Goal: Navigation & Orientation: Find specific page/section

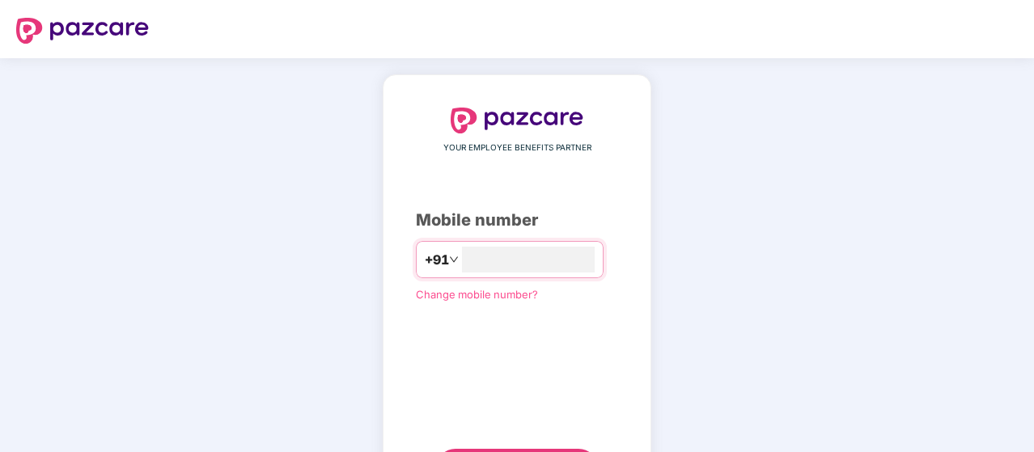
type input "**********"
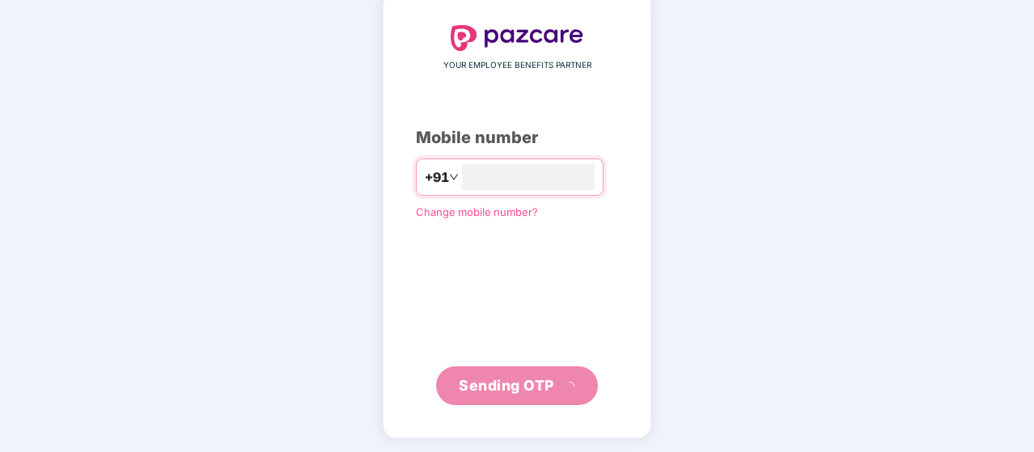
scroll to position [74, 0]
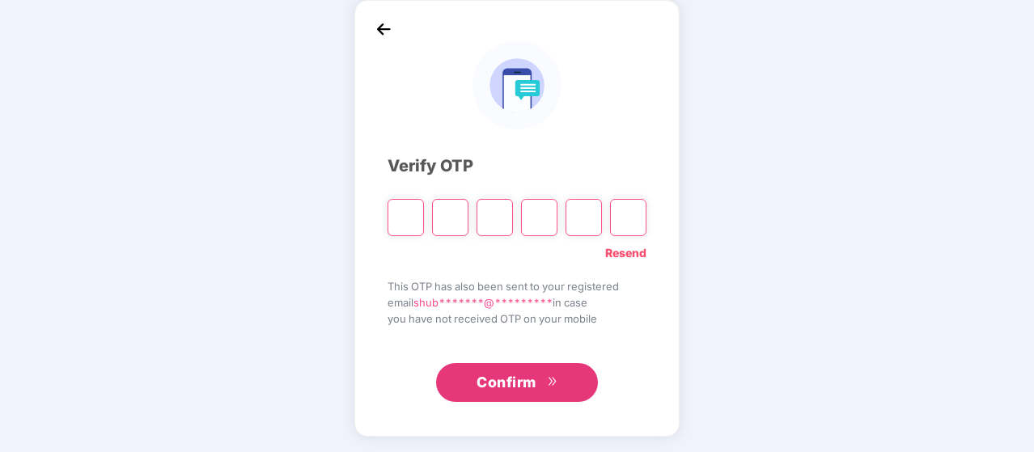
click at [401, 210] on input "Please enter verification code. Digit 1" at bounding box center [406, 217] width 36 height 37
type input "*"
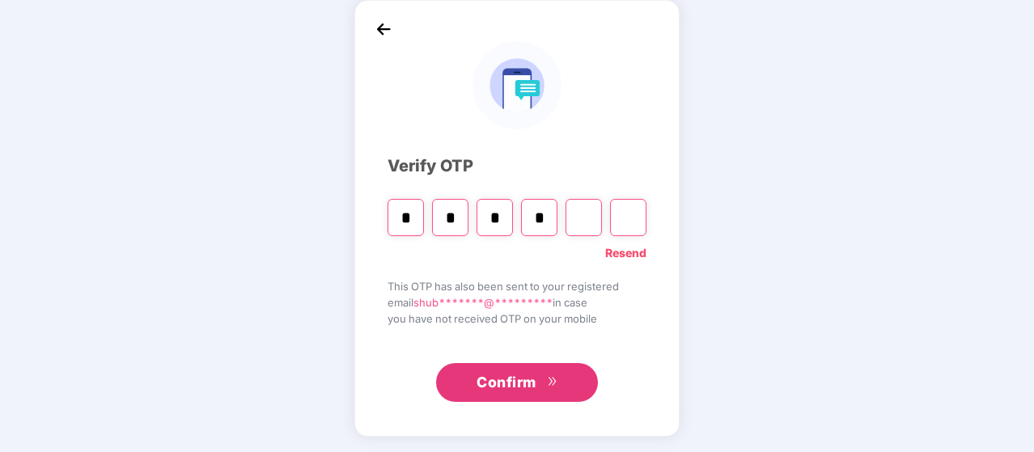
type input "*"
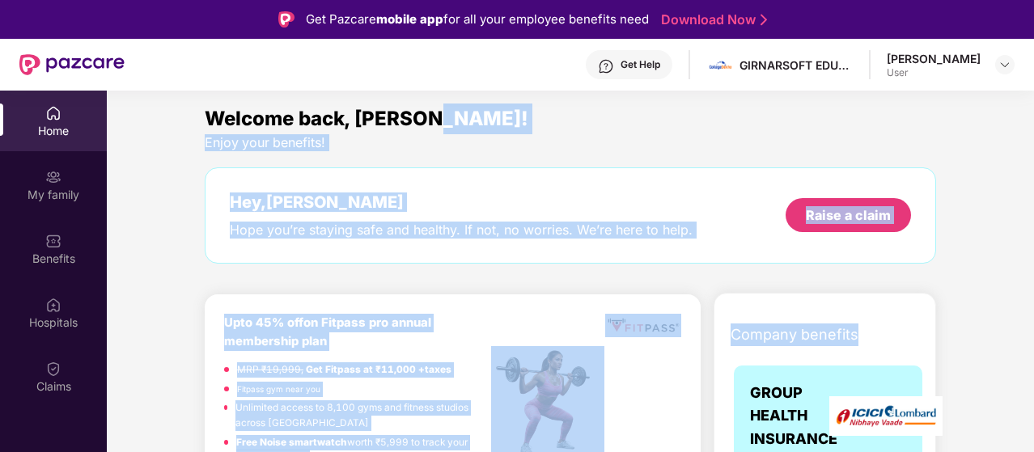
drag, startPoint x: 1029, startPoint y: 121, endPoint x: 1035, endPoint y: 308, distance: 187.0
click at [1033, 308] on html "Get Pazcare mobile app for all your employee benefits need Download Now Get Hel…" at bounding box center [517, 226] width 1034 height 452
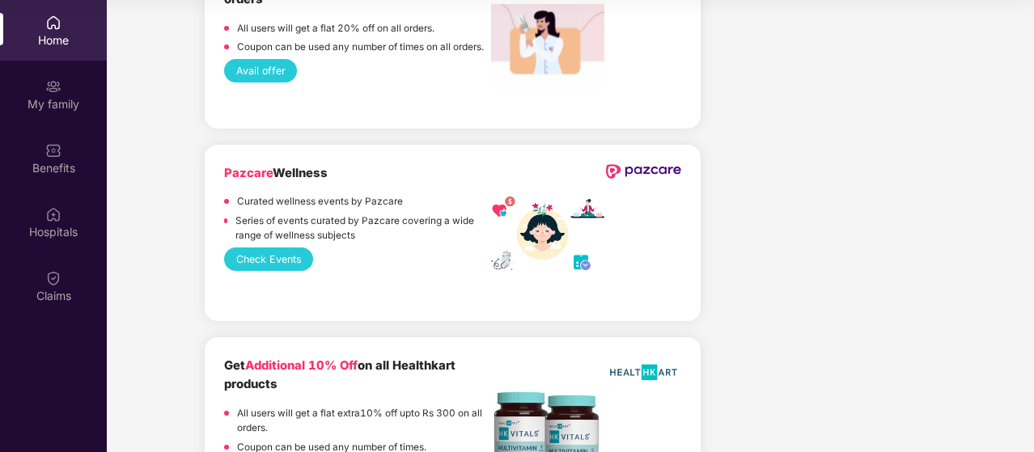
scroll to position [2392, 0]
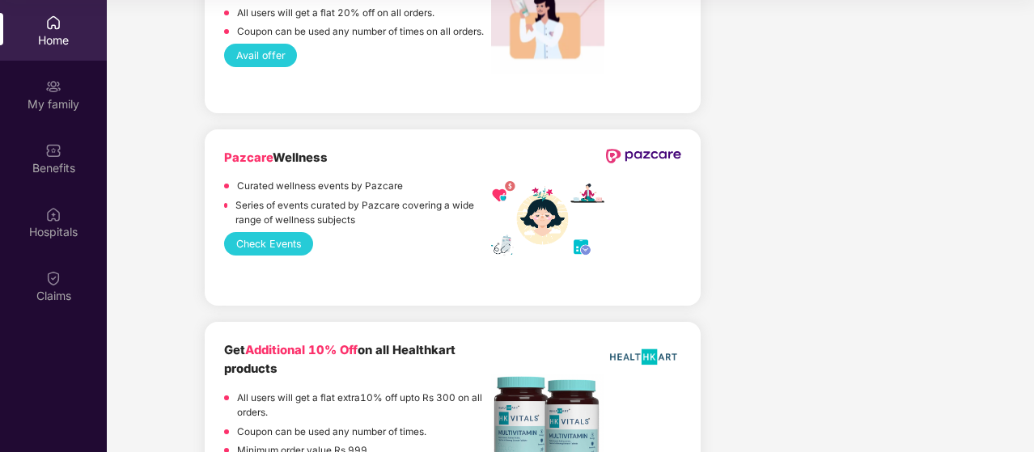
click at [310, 232] on button "Check Events" at bounding box center [268, 243] width 89 height 23
click at [49, 93] on img at bounding box center [53, 86] width 16 height 16
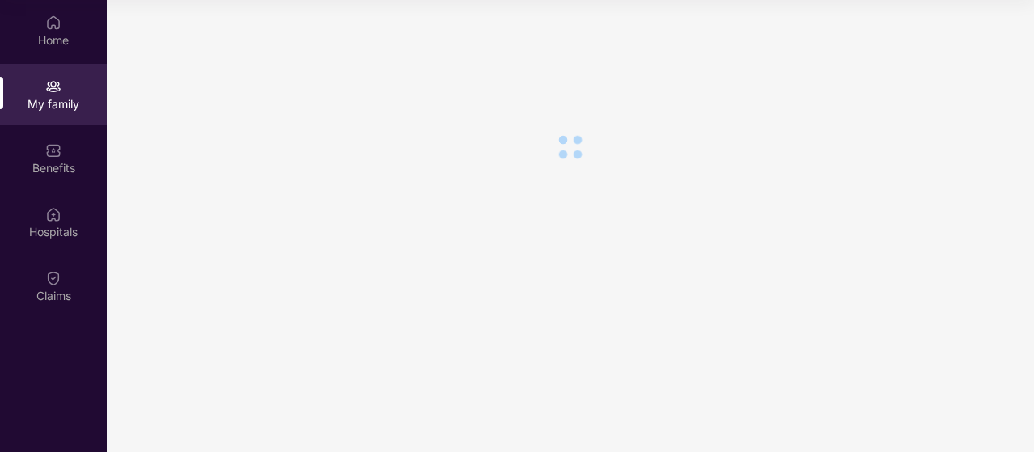
scroll to position [0, 0]
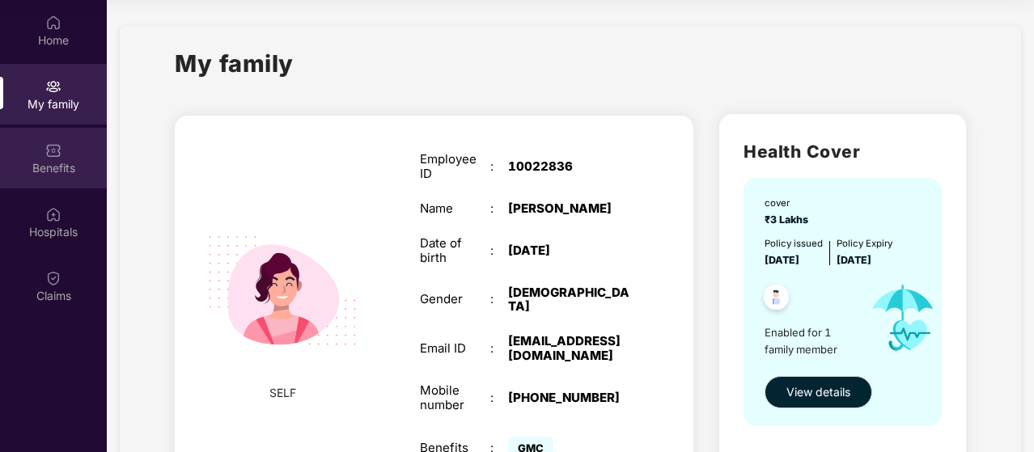
click at [60, 163] on div "Benefits" at bounding box center [53, 168] width 107 height 16
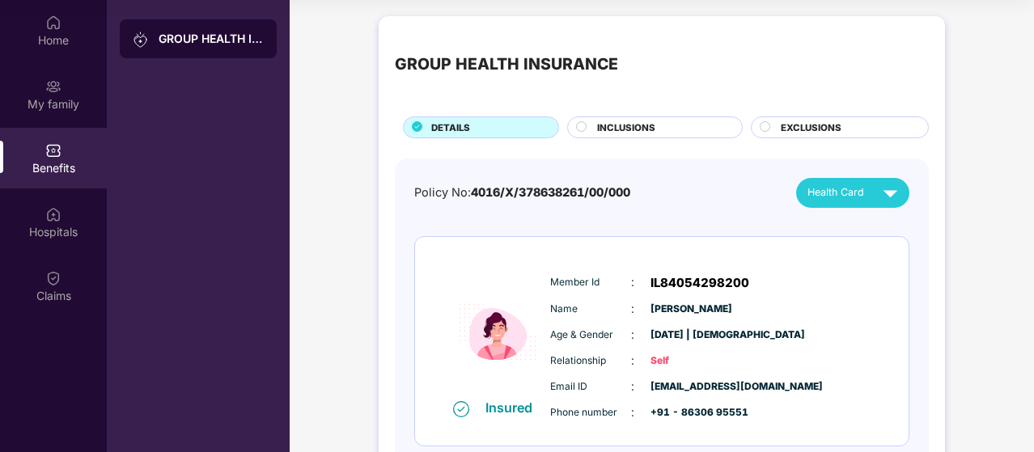
click at [578, 127] on circle at bounding box center [582, 126] width 10 height 10
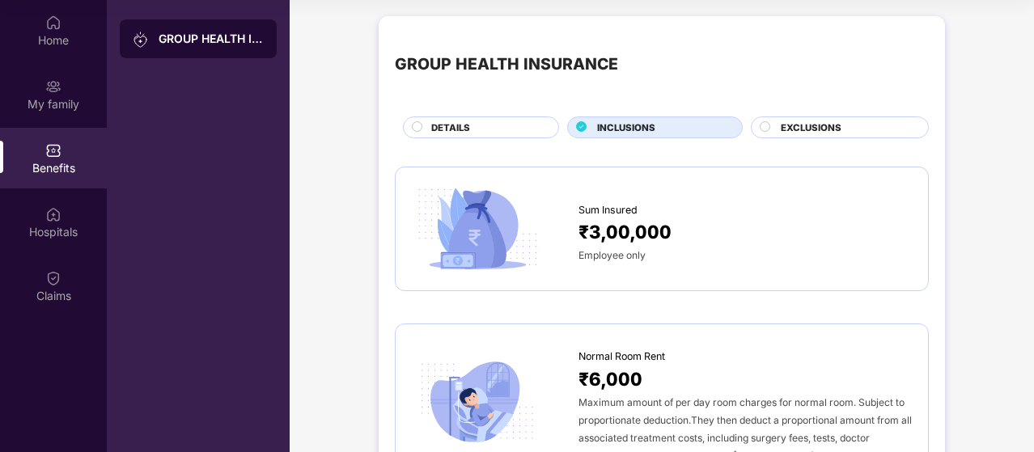
click at [769, 117] on div "EXCLUSIONS" at bounding box center [840, 128] width 178 height 22
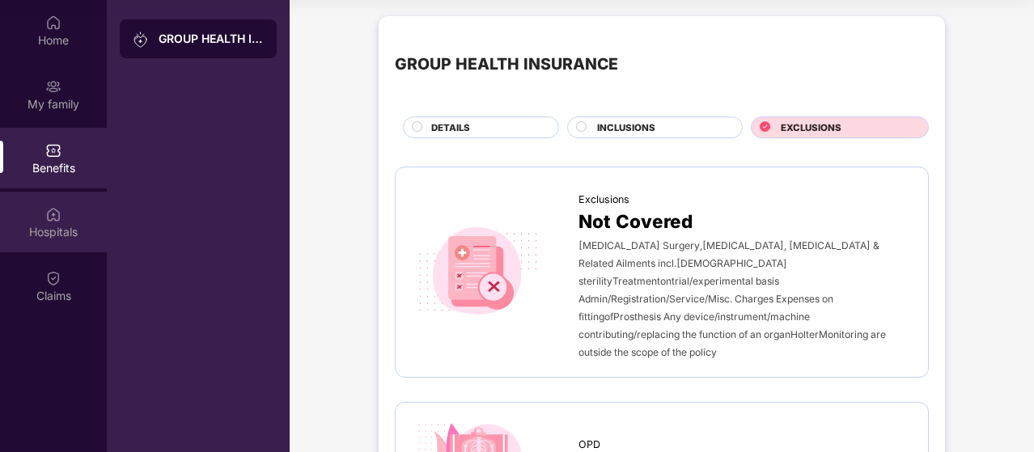
click at [78, 232] on div "Hospitals" at bounding box center [53, 232] width 107 height 16
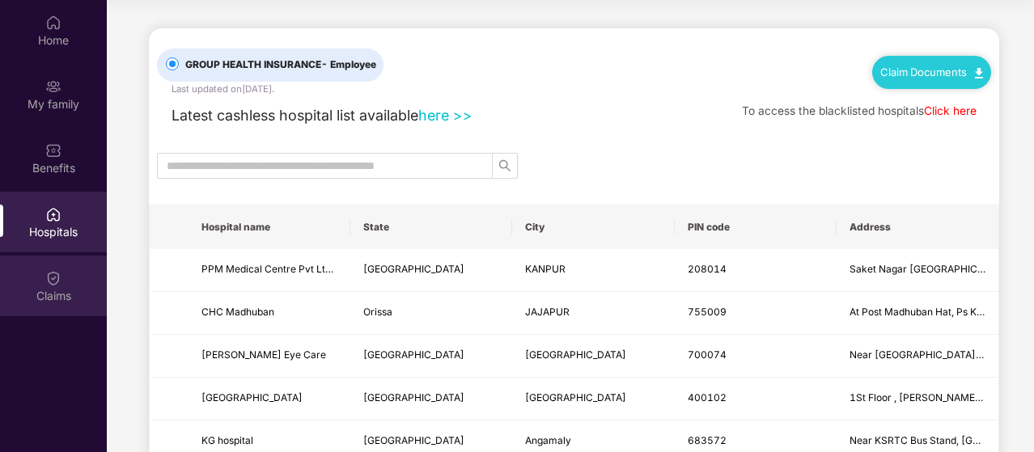
click at [55, 286] on img at bounding box center [53, 278] width 16 height 16
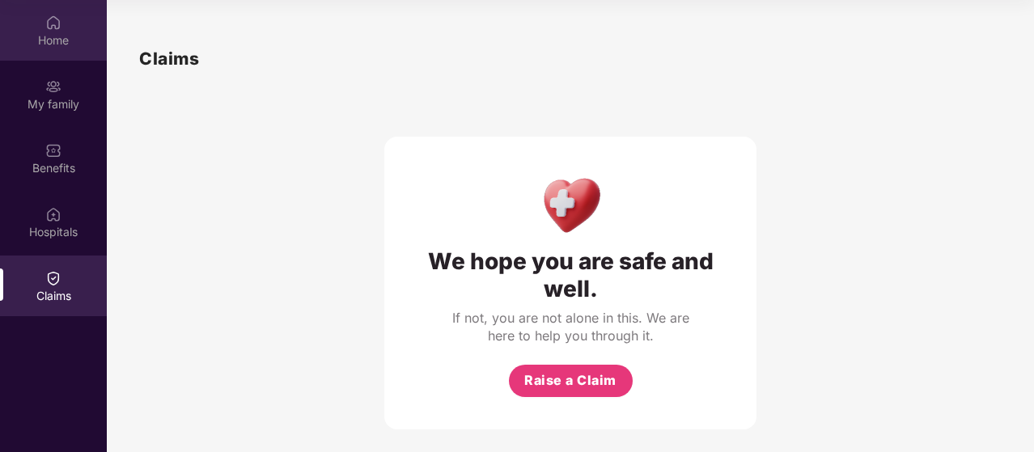
click at [50, 33] on div "Home" at bounding box center [53, 40] width 107 height 16
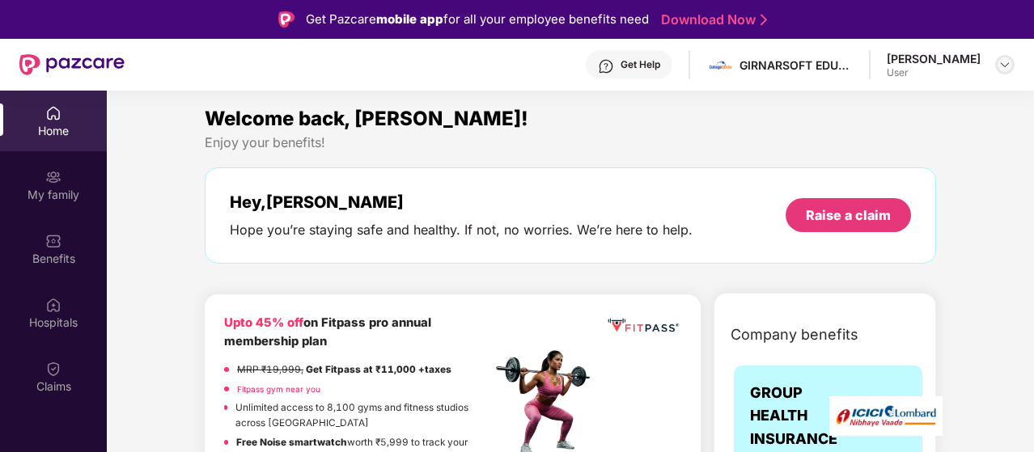
click at [1004, 63] on img at bounding box center [1004, 64] width 13 height 13
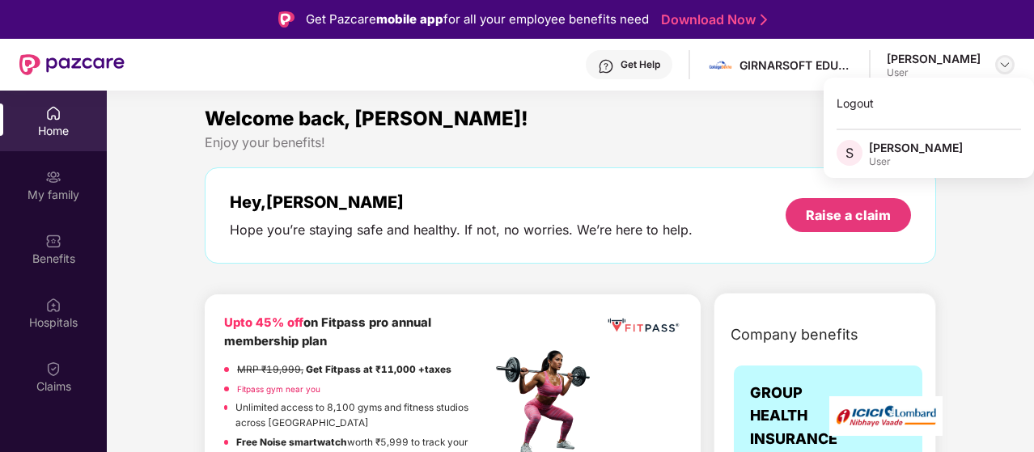
click at [1004, 63] on img at bounding box center [1004, 64] width 13 height 13
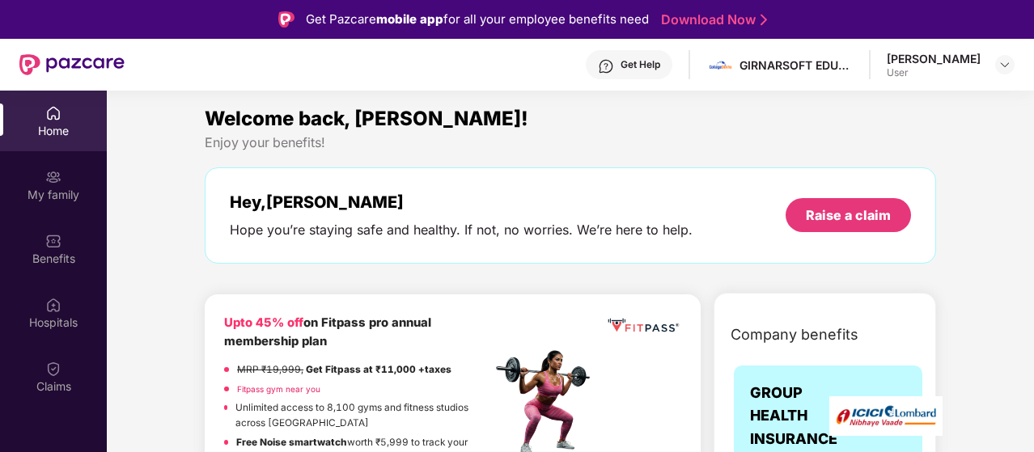
scroll to position [91, 0]
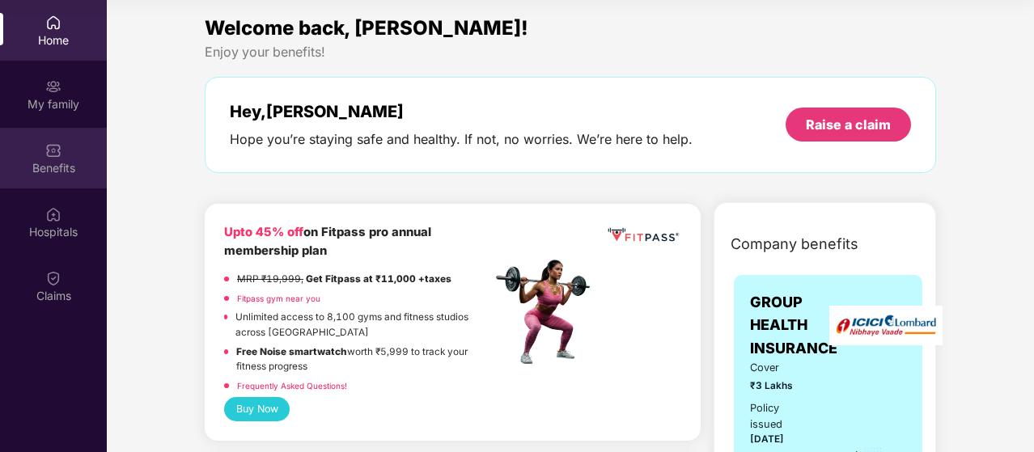
click at [53, 142] on div at bounding box center [53, 149] width 16 height 16
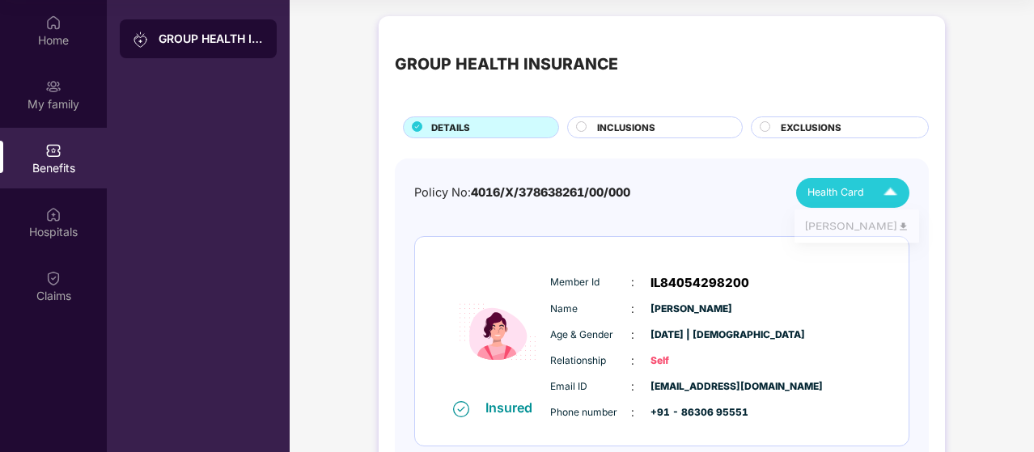
click at [887, 192] on img at bounding box center [890, 193] width 28 height 28
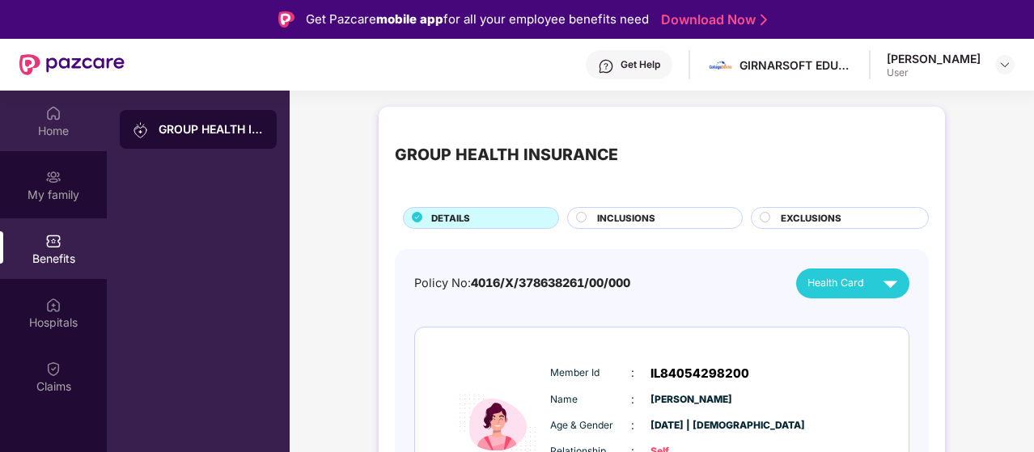
click at [36, 121] on div "Home" at bounding box center [53, 121] width 107 height 61
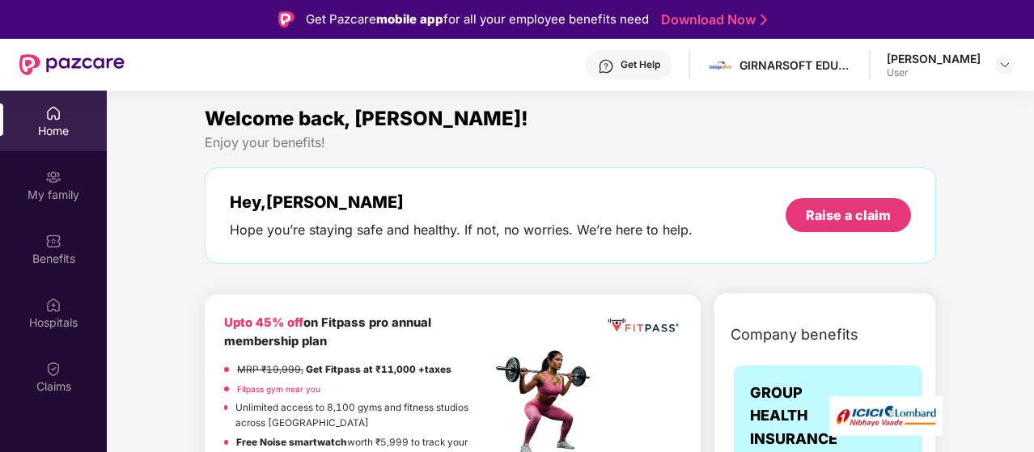
scroll to position [91, 0]
